Goal: Browse casually

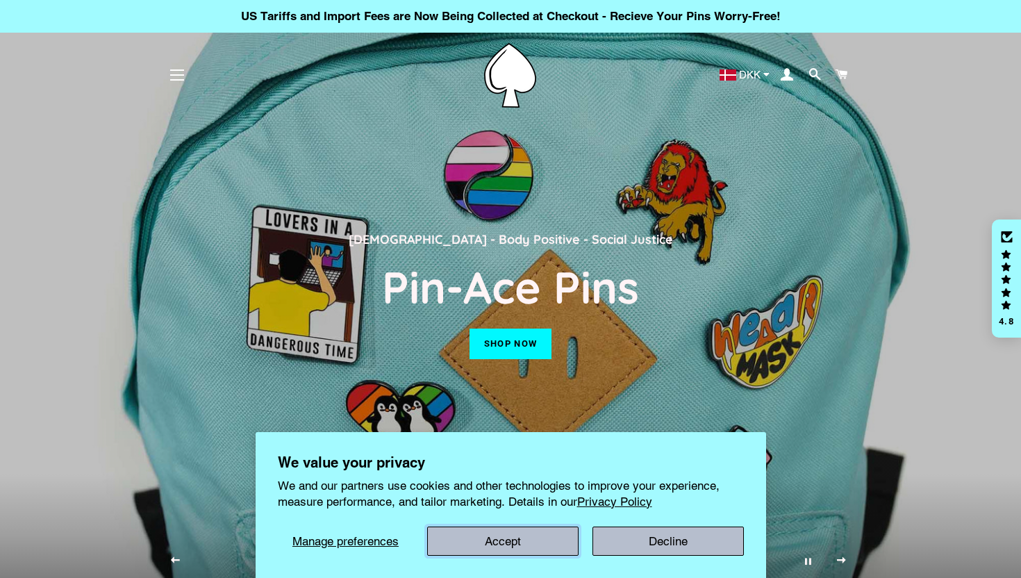
click at [509, 543] on button "Accept" at bounding box center [502, 540] width 151 height 29
click at [505, 543] on button "Accept" at bounding box center [502, 540] width 151 height 29
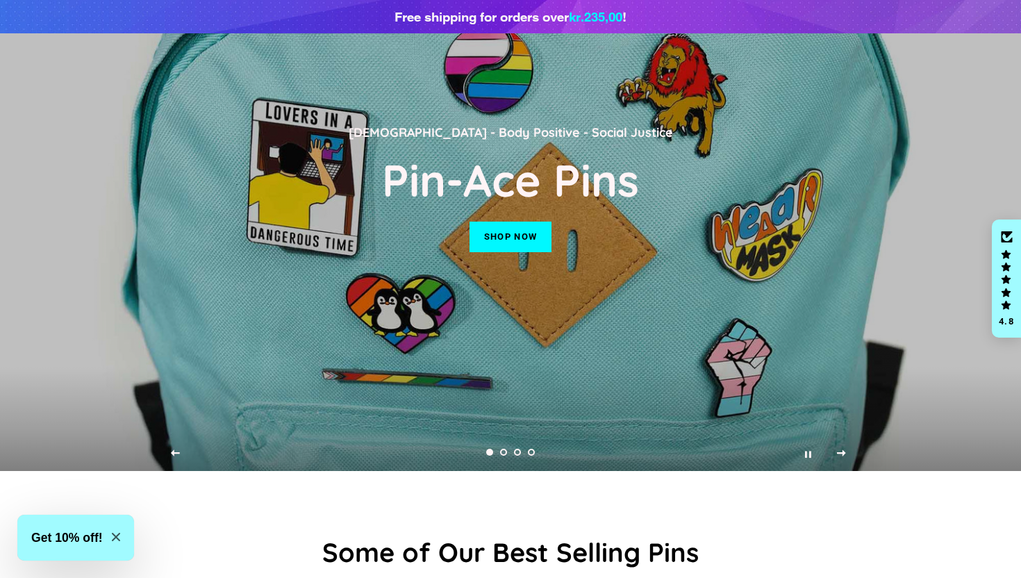
scroll to position [144, 0]
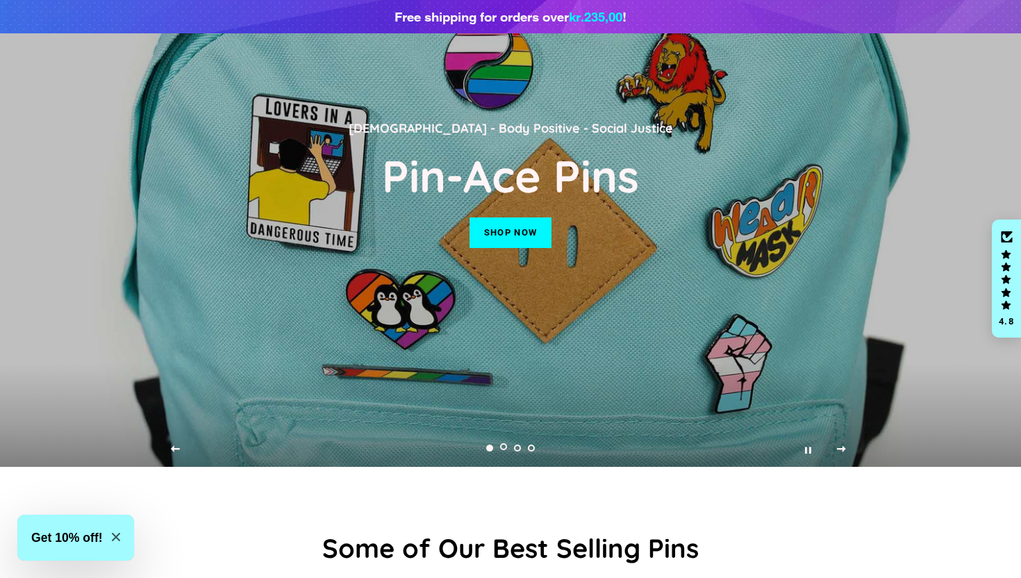
click at [504, 447] on link "Load slide 2" at bounding box center [503, 449] width 14 height 14
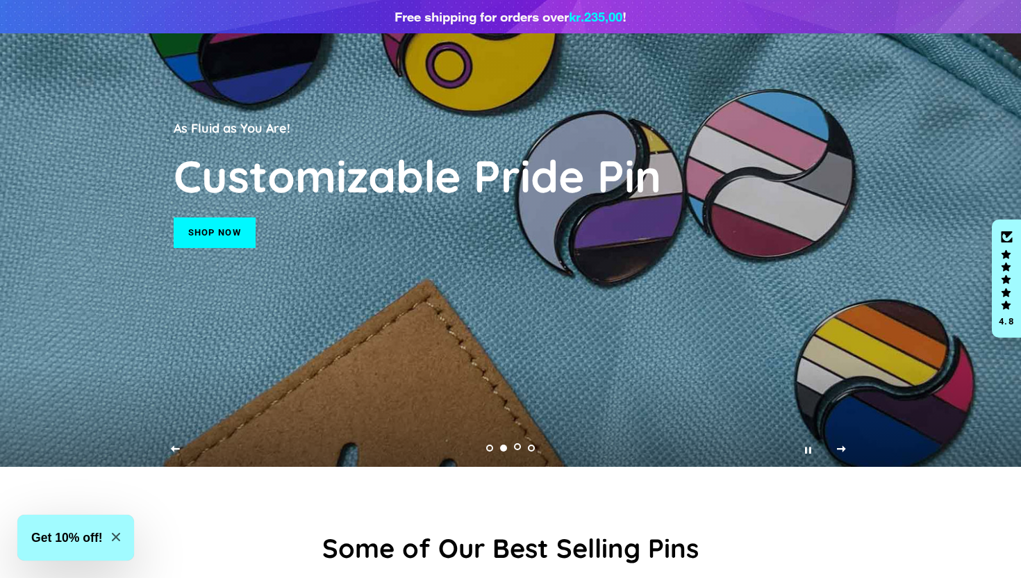
click at [514, 450] on link "Load slide 3" at bounding box center [517, 449] width 14 height 14
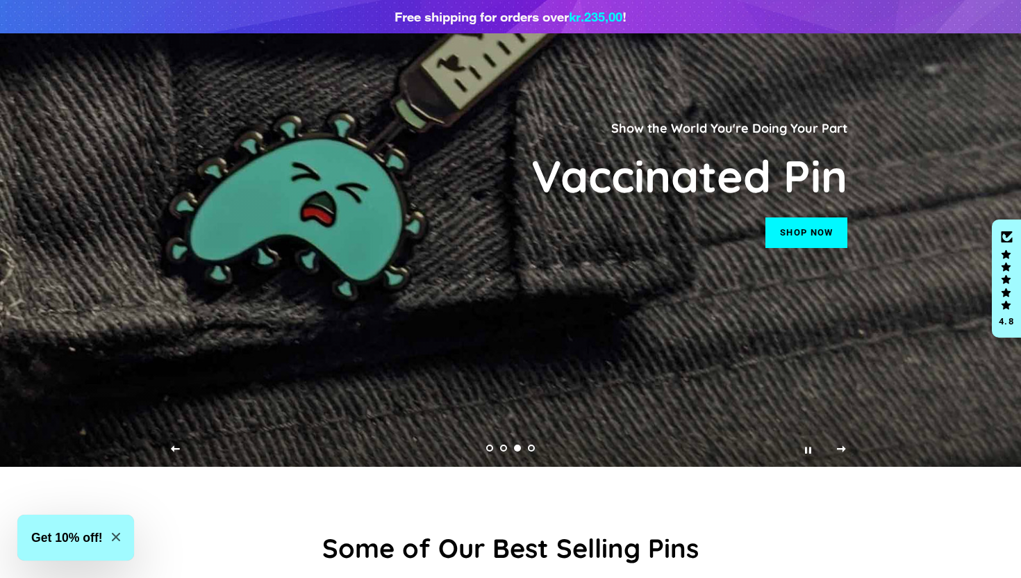
click at [539, 451] on ul "slideshow" at bounding box center [510, 447] width 89 height 19
click at [535, 451] on link "Load slide 4" at bounding box center [531, 449] width 14 height 14
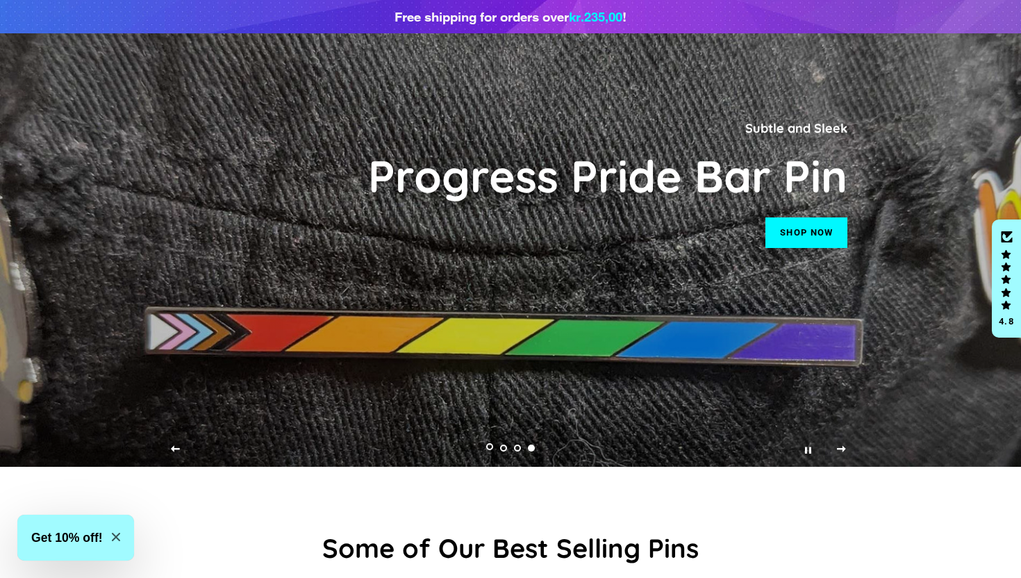
click at [491, 446] on link "Load slide 1" at bounding box center [490, 449] width 14 height 14
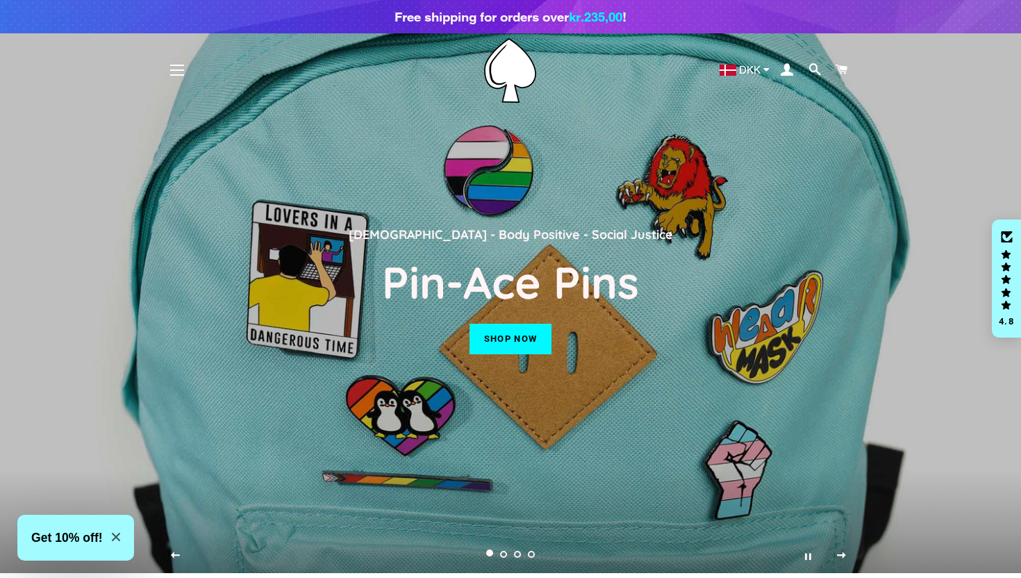
scroll to position [0, 0]
